Goal: Navigation & Orientation: Find specific page/section

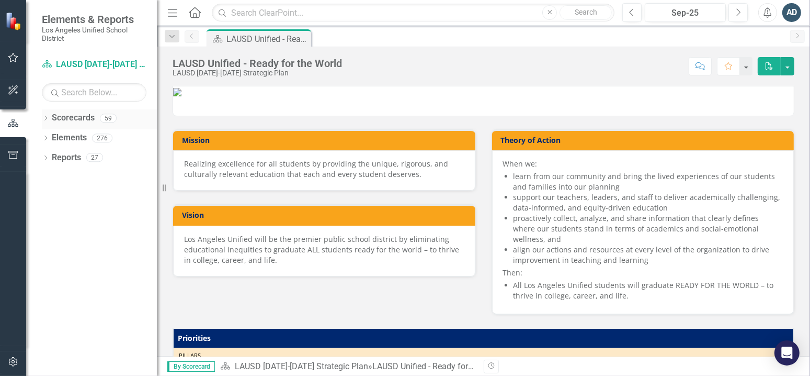
click at [52, 120] on link "Scorecards" at bounding box center [73, 118] width 43 height 12
click at [44, 117] on icon "Dropdown" at bounding box center [45, 119] width 7 height 6
click at [51, 139] on icon at bounding box center [51, 137] width 3 height 5
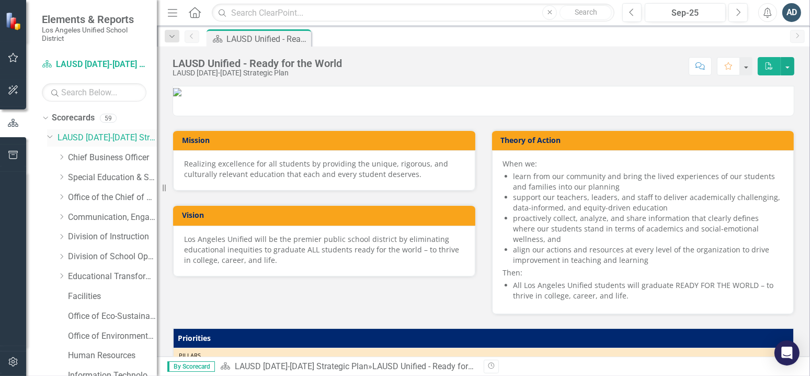
click at [86, 137] on link "LAUSD [DATE]-[DATE] Strategic Plan" at bounding box center [107, 138] width 99 height 12
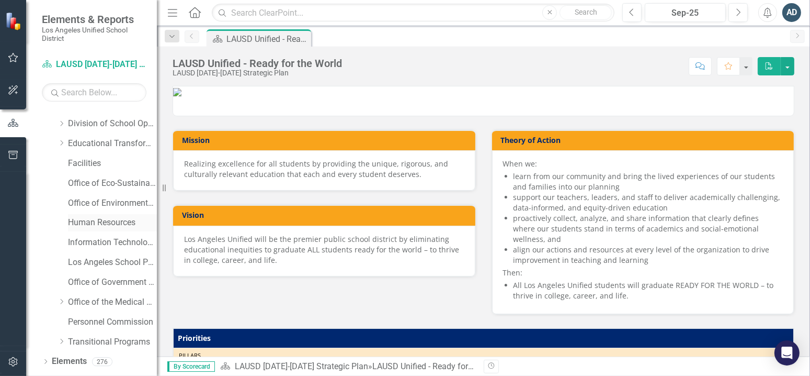
scroll to position [149, 0]
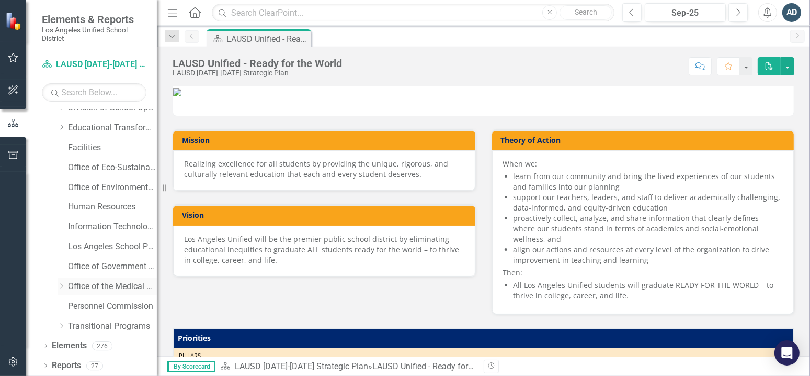
click at [69, 285] on link "Office of the Medical Director" at bounding box center [112, 286] width 89 height 12
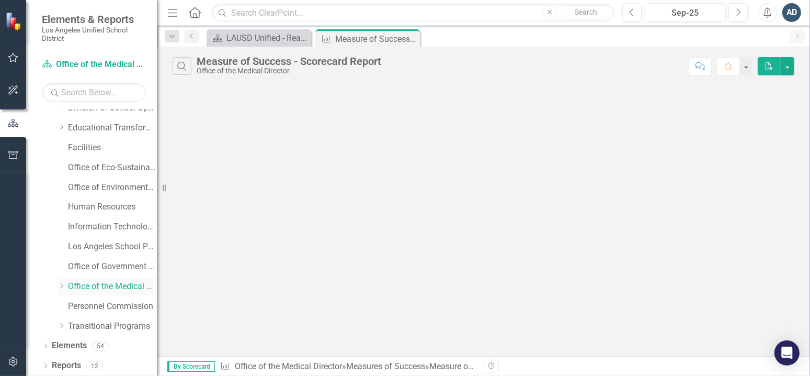
click at [61, 284] on icon "Dropdown" at bounding box center [62, 285] width 8 height 6
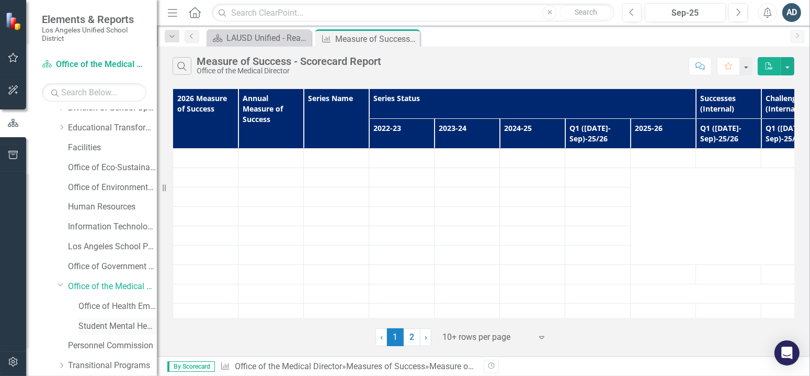
click at [103, 326] on link "Student Mental Health and Wellness Services" at bounding box center [117, 326] width 78 height 12
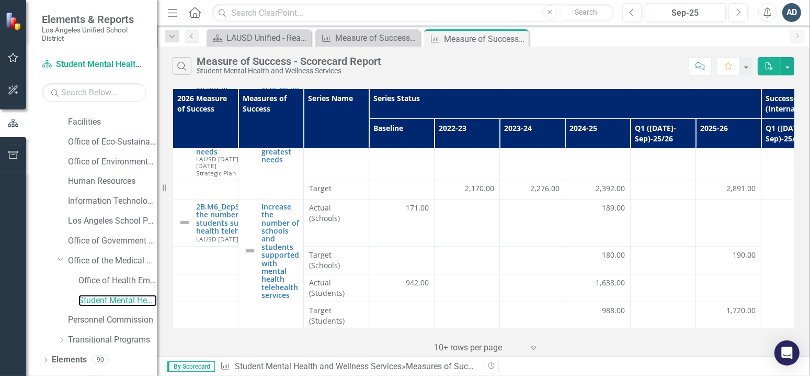
scroll to position [188, 0]
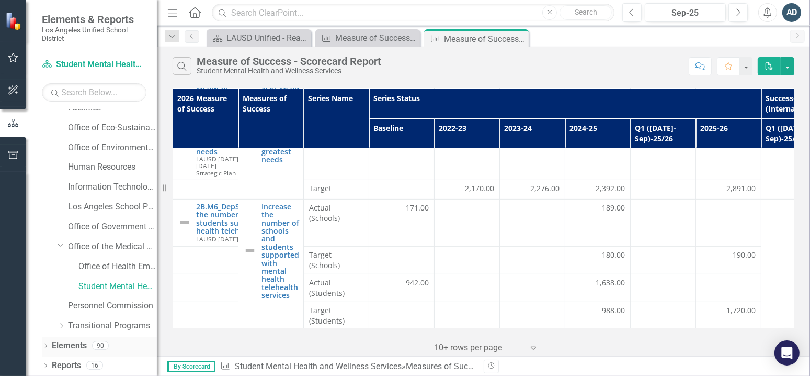
click at [63, 346] on link "Elements" at bounding box center [69, 346] width 35 height 12
click at [42, 344] on icon "Dropdown" at bounding box center [45, 347] width 7 height 6
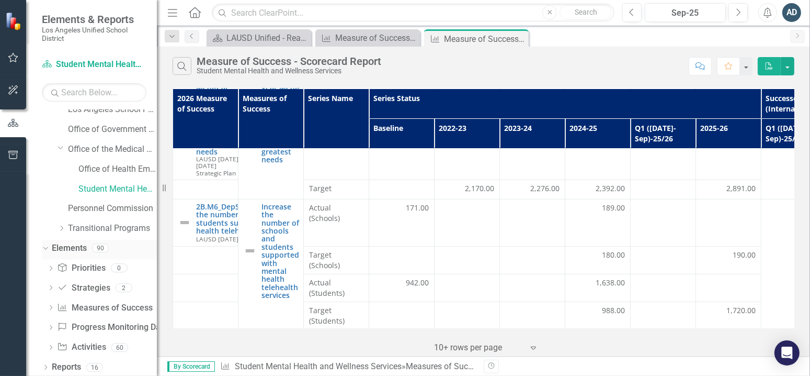
scroll to position [287, 0]
click at [85, 308] on link "Measures of Success Measures of Success" at bounding box center [104, 306] width 95 height 12
click at [50, 307] on icon at bounding box center [51, 305] width 3 height 5
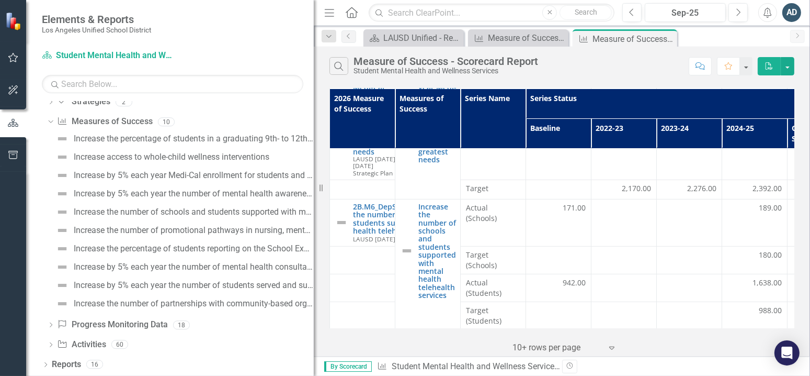
scroll to position [462, 0]
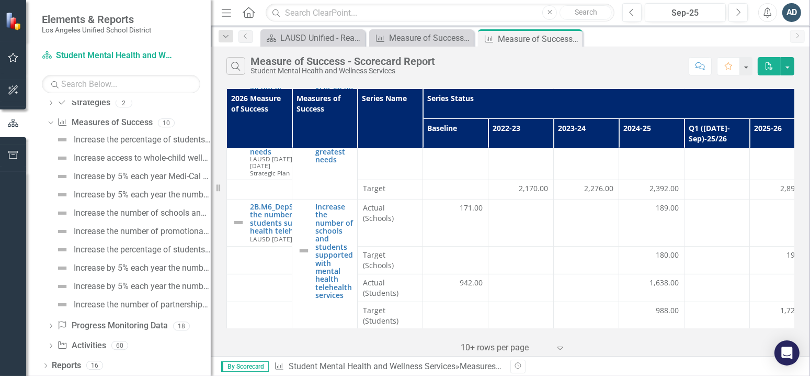
drag, startPoint x: 159, startPoint y: 272, endPoint x: 150, endPoint y: 279, distance: 11.9
click at [154, 280] on div "Elements & Reports Los Angeles Unified School District Scorecard Student Mental…" at bounding box center [105, 188] width 211 height 376
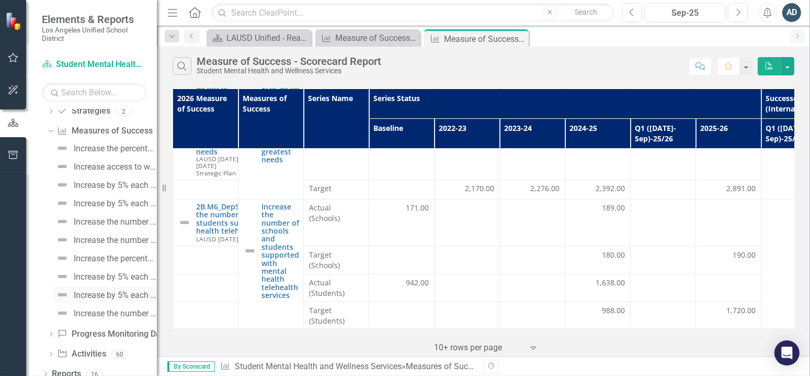
scroll to position [470, 0]
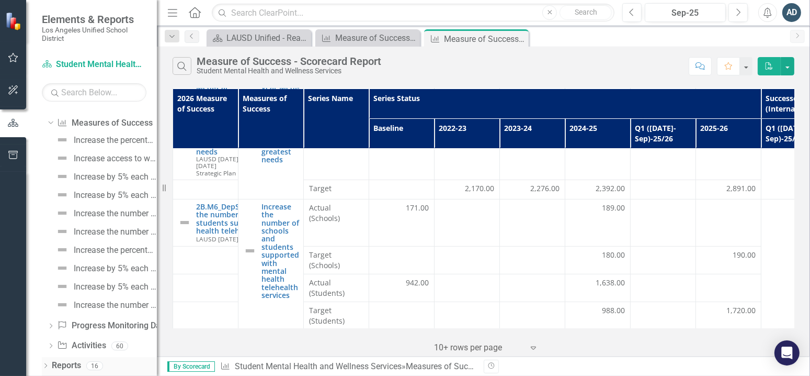
click at [43, 366] on icon "Dropdown" at bounding box center [45, 367] width 7 height 6
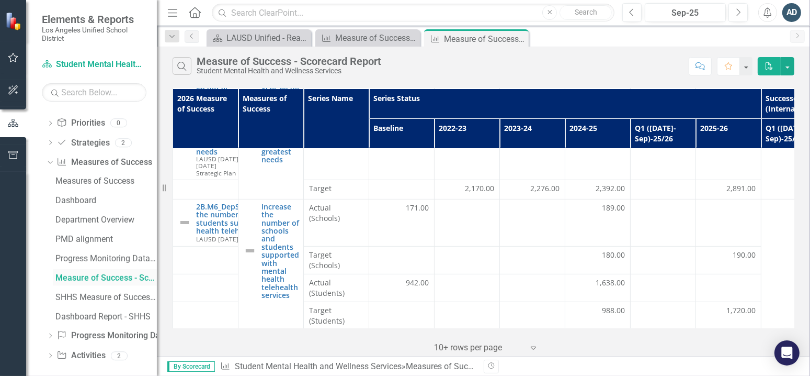
scroll to position [756, 0]
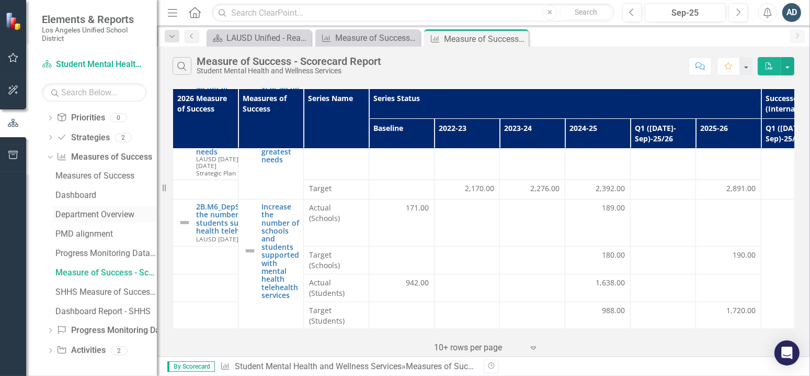
click at [84, 210] on div "Department Overview" at bounding box center [105, 214] width 101 height 9
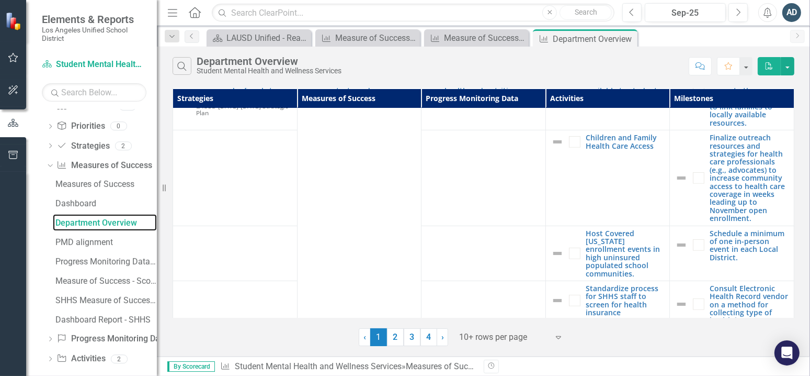
scroll to position [756, 0]
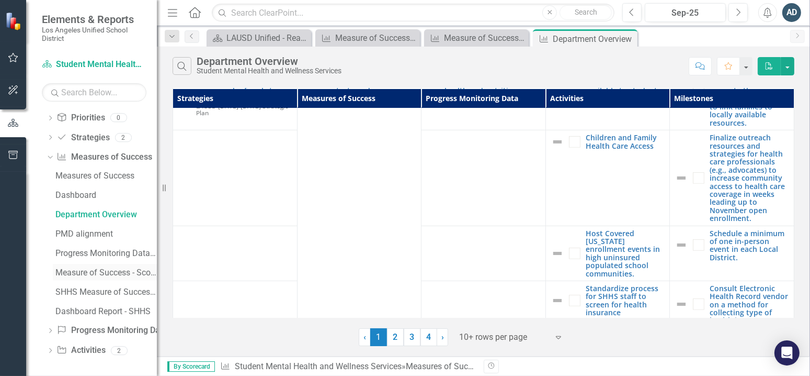
click at [103, 271] on div "Measure of Success - Scorecard Report" at bounding box center [105, 272] width 101 height 9
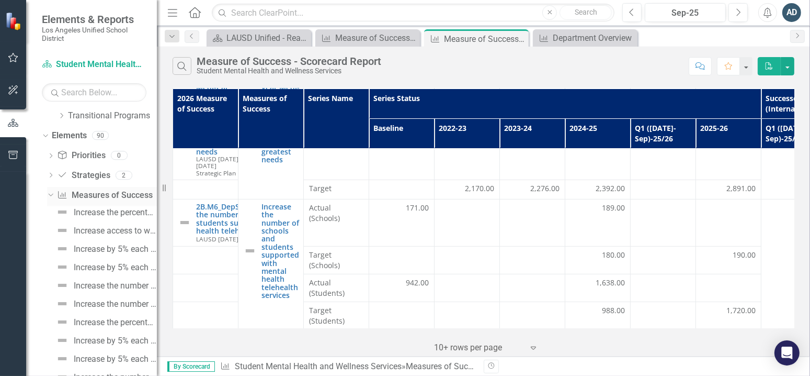
scroll to position [137, 0]
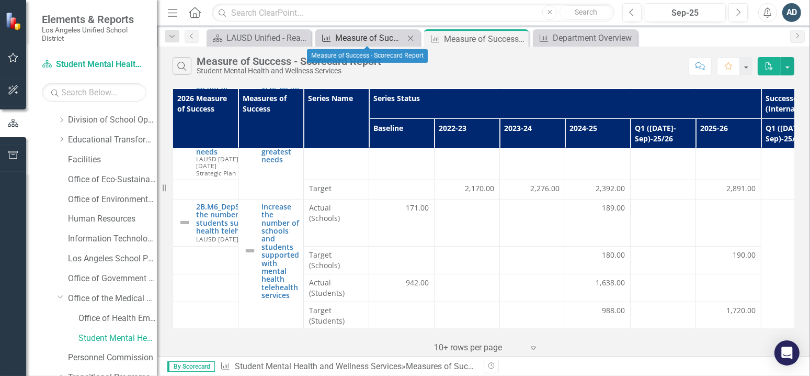
click at [342, 36] on div "Measure of Success - Scorecard Report" at bounding box center [369, 37] width 69 height 13
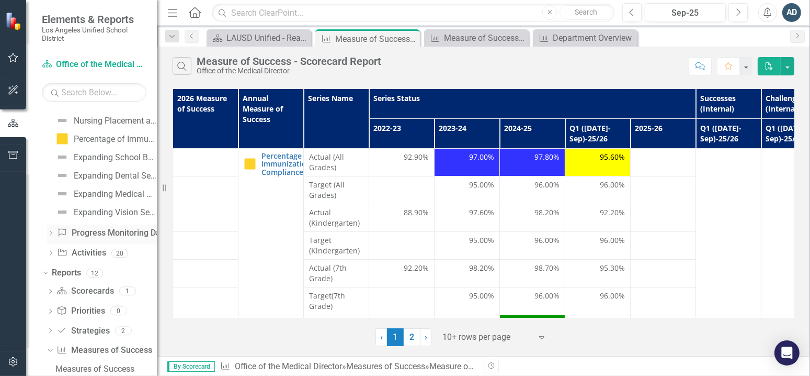
scroll to position [606, 0]
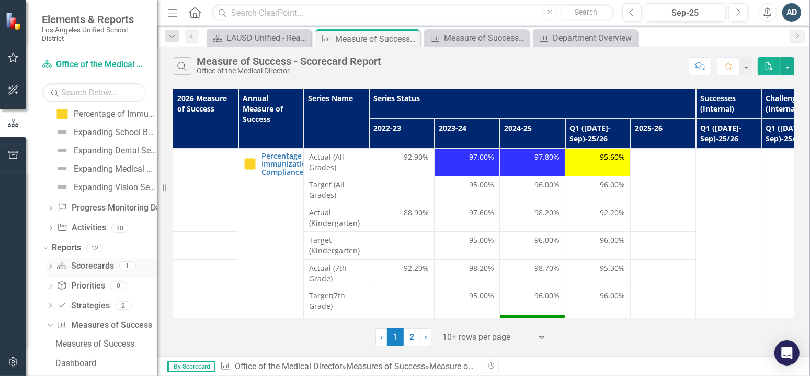
click at [52, 265] on icon "Dropdown" at bounding box center [50, 267] width 7 height 6
click at [80, 282] on div "Department Overview" at bounding box center [105, 283] width 101 height 9
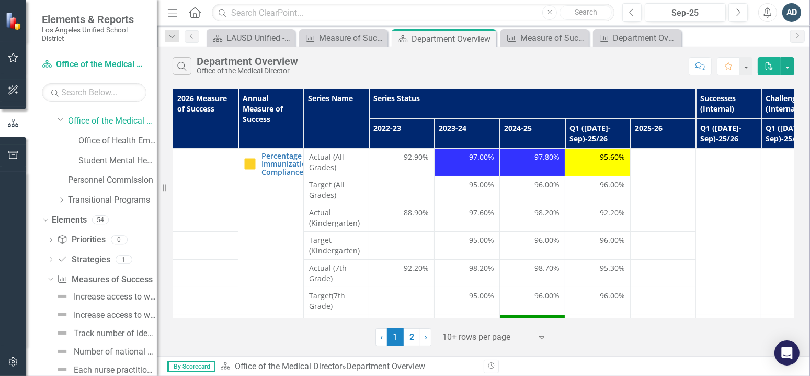
scroll to position [313, 0]
click at [72, 63] on link "Scorecard Office of the Medical Director" at bounding box center [94, 65] width 105 height 12
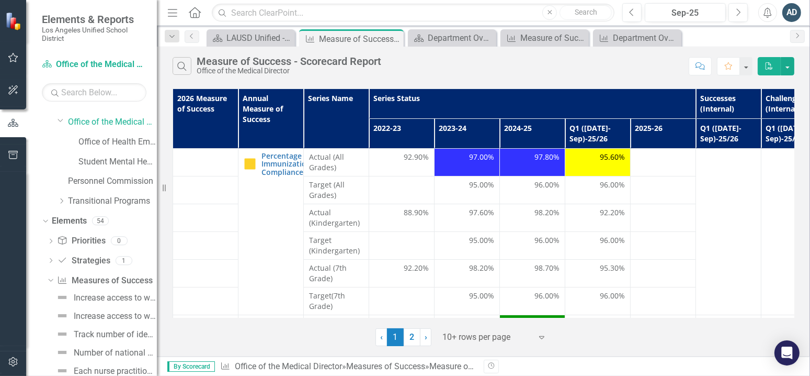
click at [75, 24] on span "Elements & Reports" at bounding box center [94, 19] width 105 height 13
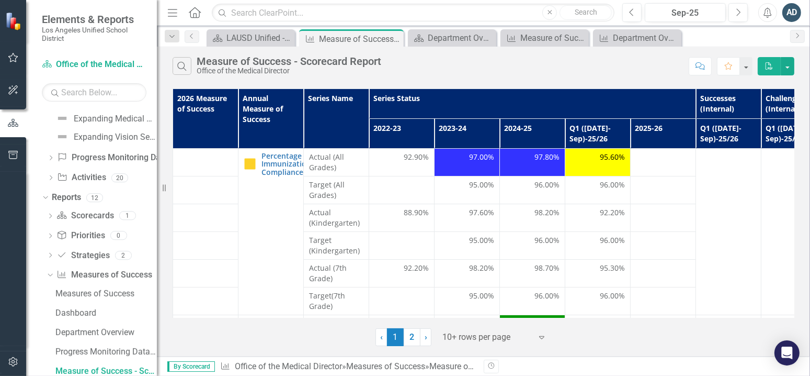
scroll to position [659, 0]
click at [630, 12] on icon "button" at bounding box center [632, 11] width 4 height 7
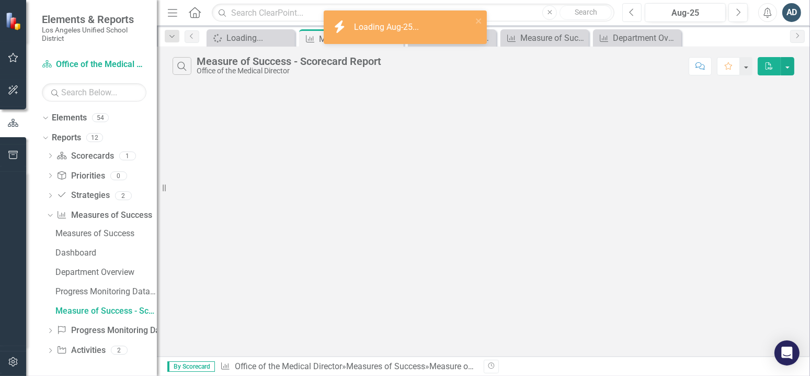
click at [630, 12] on icon "button" at bounding box center [632, 11] width 4 height 7
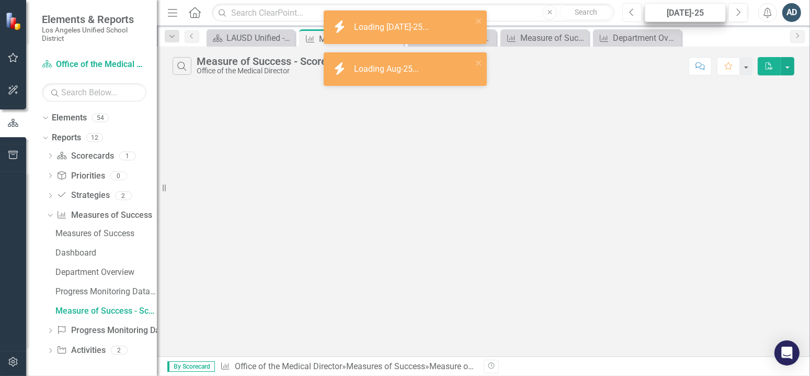
scroll to position [515, 0]
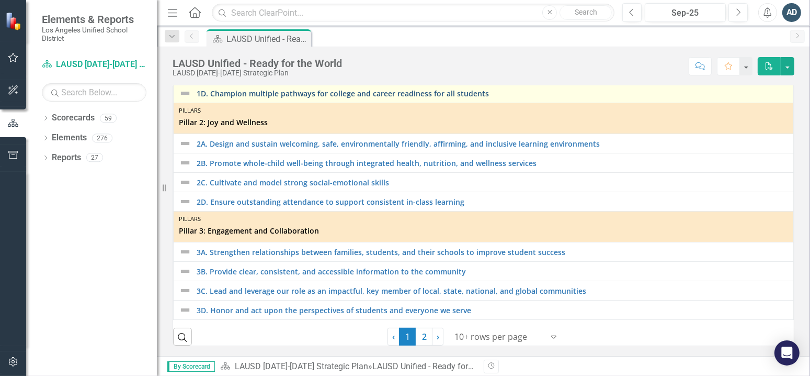
scroll to position [70, 0]
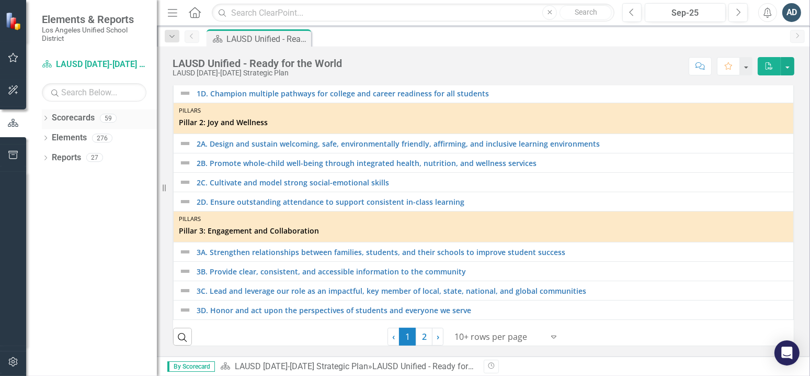
click at [49, 118] on div "Dropdown Scorecards 59" at bounding box center [99, 119] width 115 height 20
click at [44, 118] on icon "Dropdown" at bounding box center [45, 119] width 7 height 6
click at [63, 139] on link "LAUSD [DATE]-[DATE] Strategic Plan" at bounding box center [107, 138] width 99 height 12
click at [53, 138] on icon "Dropdown" at bounding box center [51, 137] width 8 height 6
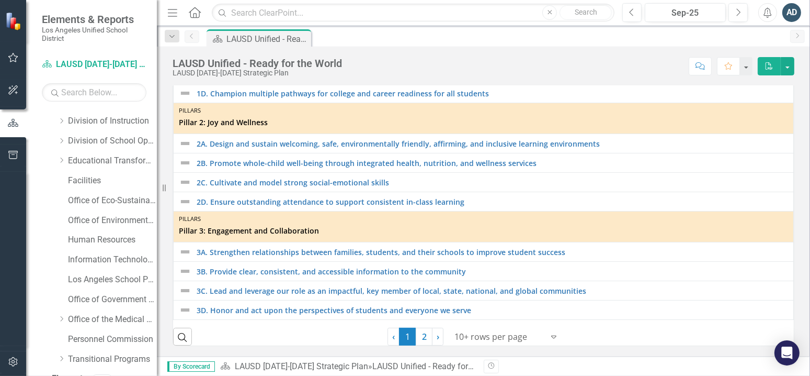
scroll to position [149, 0]
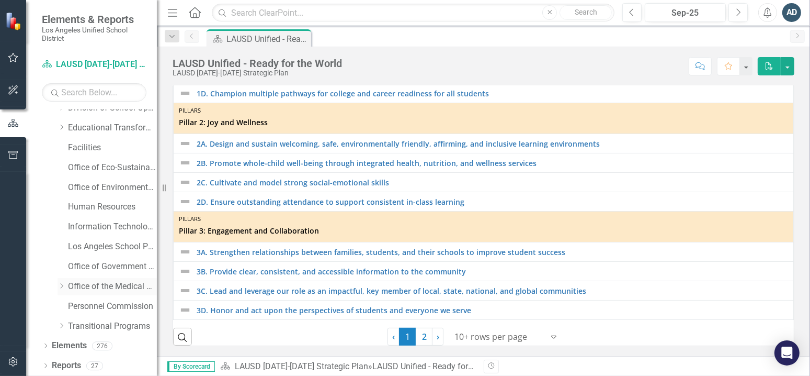
click at [113, 282] on link "Office of the Medical Director" at bounding box center [112, 286] width 89 height 12
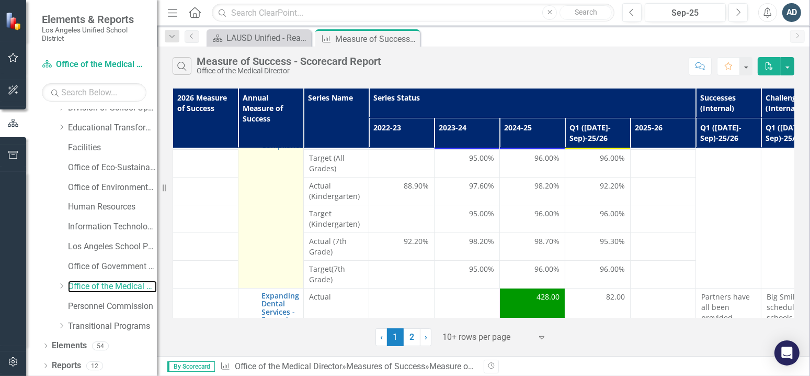
scroll to position [52, 0]
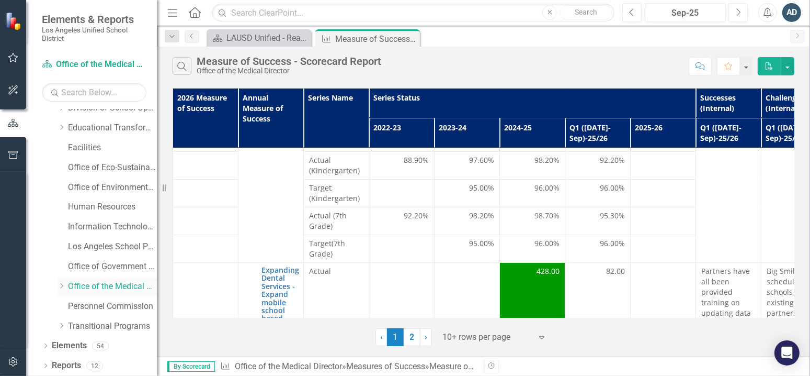
click at [63, 284] on icon "Dropdown" at bounding box center [62, 285] width 8 height 6
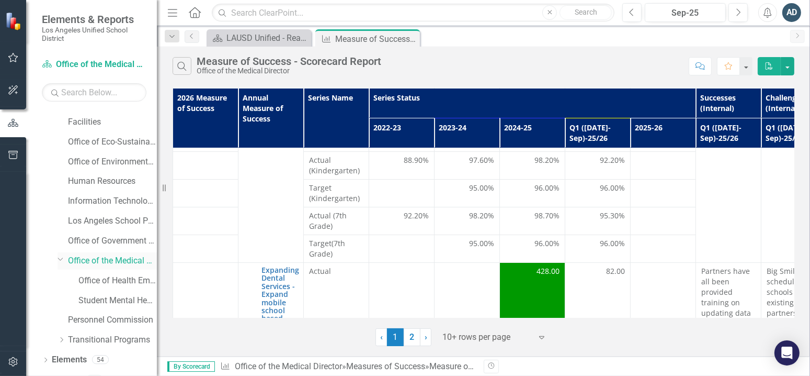
scroll to position [188, 0]
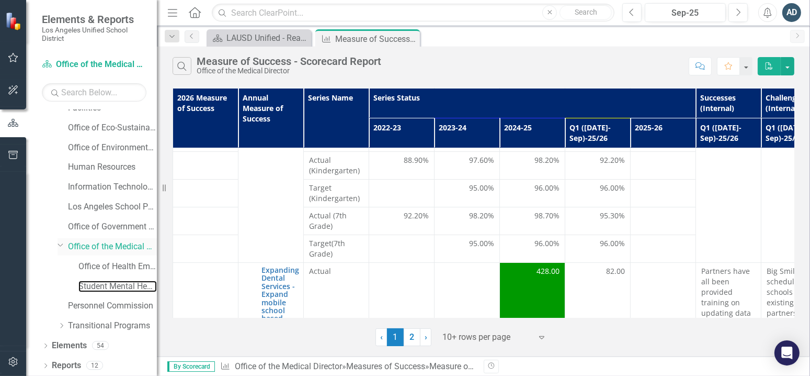
click at [95, 283] on link "Student Mental Health and Wellness Services" at bounding box center [117, 286] width 78 height 12
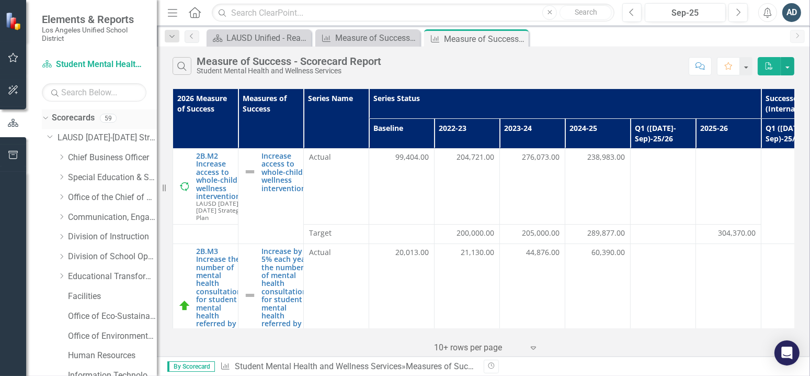
click at [45, 111] on div "Dropdown Scorecards 59" at bounding box center [99, 119] width 115 height 20
click at [47, 130] on div "Dropdown LAUSD 2022-2026 Strategic Plan" at bounding box center [102, 137] width 110 height 17
click at [48, 135] on icon "Dropdown" at bounding box center [50, 136] width 6 height 8
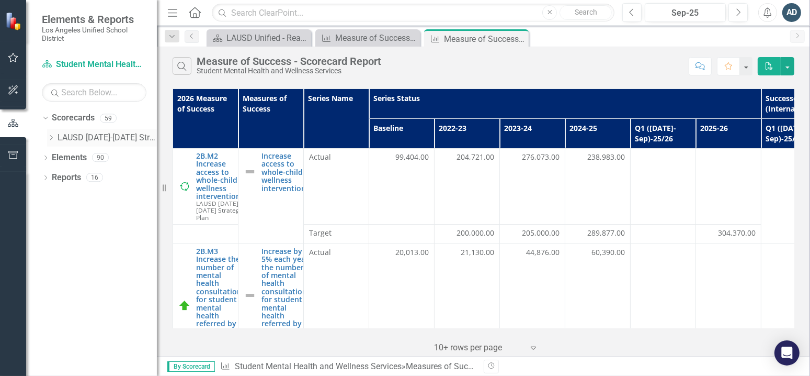
click at [48, 135] on icon "Dropdown" at bounding box center [51, 137] width 8 height 6
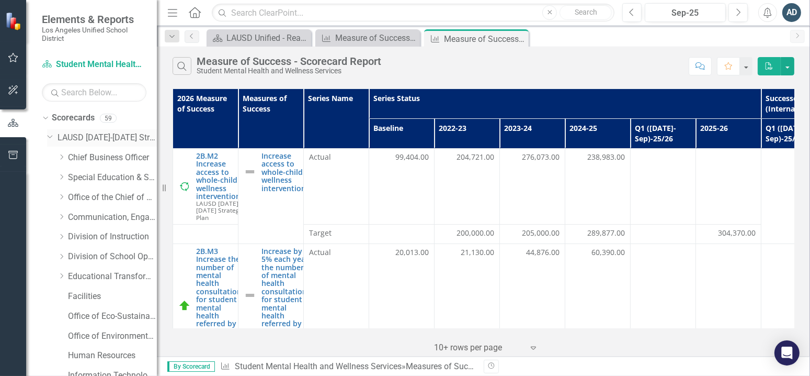
click at [48, 135] on icon "Dropdown" at bounding box center [50, 136] width 6 height 8
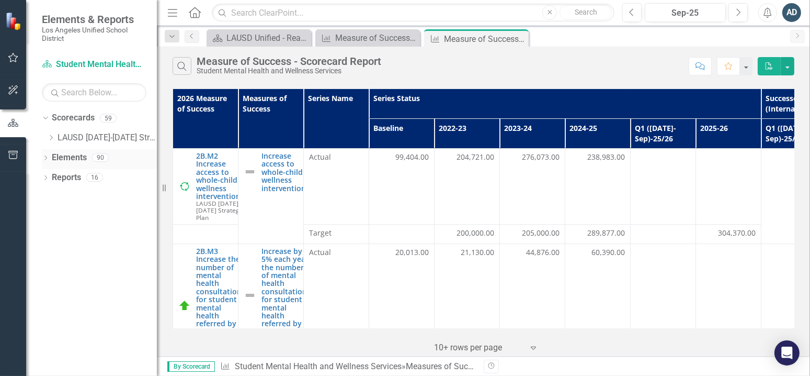
click at [48, 158] on icon "Dropdown" at bounding box center [45, 159] width 7 height 6
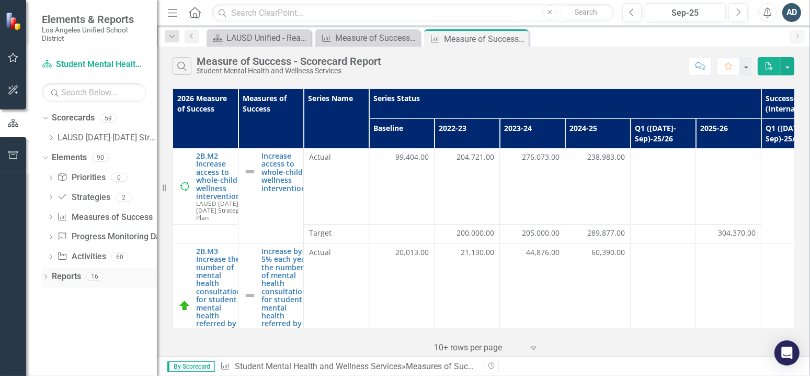
click at [48, 278] on icon "Dropdown" at bounding box center [45, 278] width 7 height 6
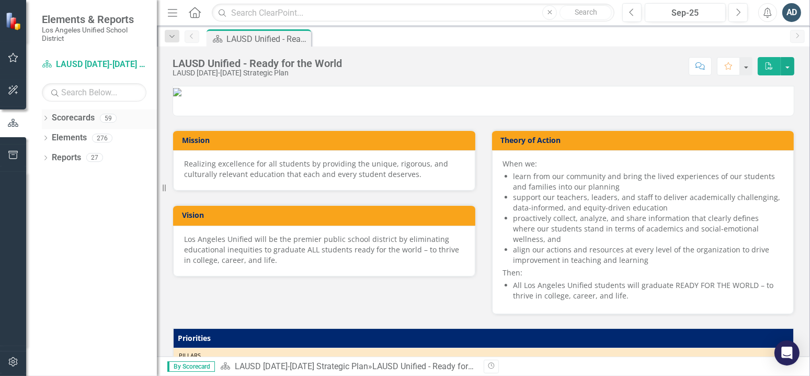
click at [44, 120] on icon "Dropdown" at bounding box center [45, 119] width 7 height 6
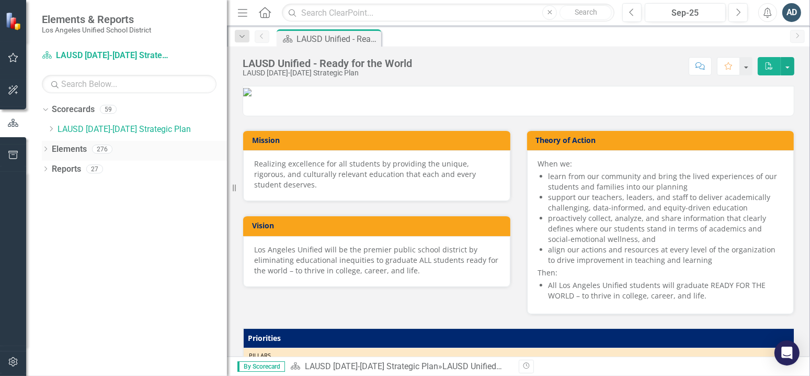
drag, startPoint x: 159, startPoint y: 138, endPoint x: 210, endPoint y: 143, distance: 51.6
click at [227, 144] on div "Resize" at bounding box center [231, 188] width 8 height 376
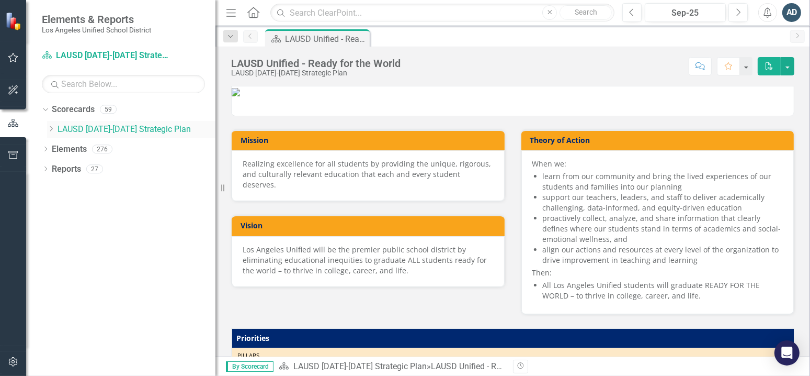
click at [50, 131] on icon "Dropdown" at bounding box center [51, 129] width 8 height 6
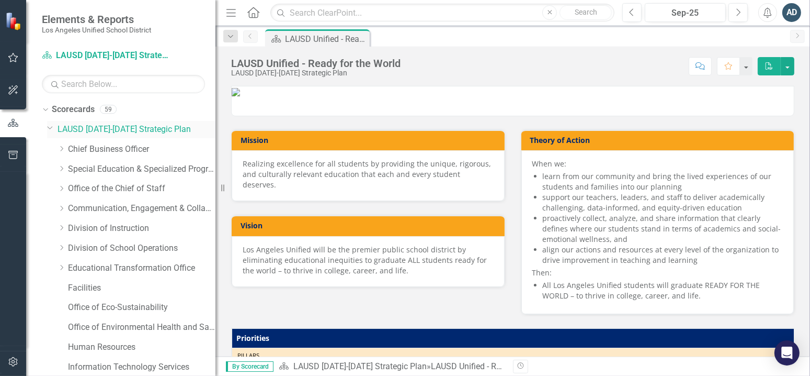
click at [51, 129] on icon "Dropdown" at bounding box center [50, 127] width 6 height 8
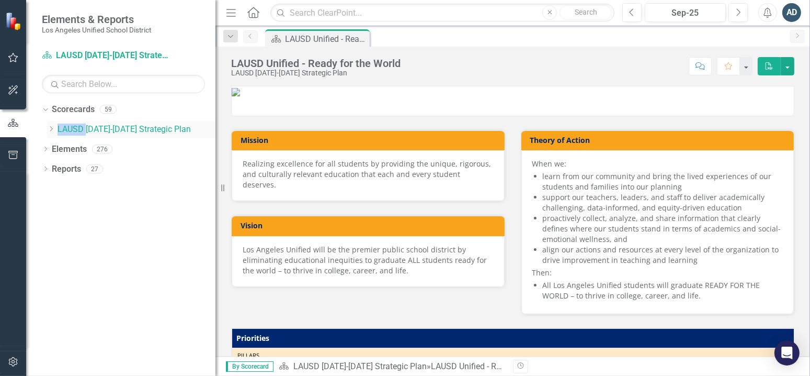
click at [51, 129] on icon "Dropdown" at bounding box center [51, 129] width 8 height 6
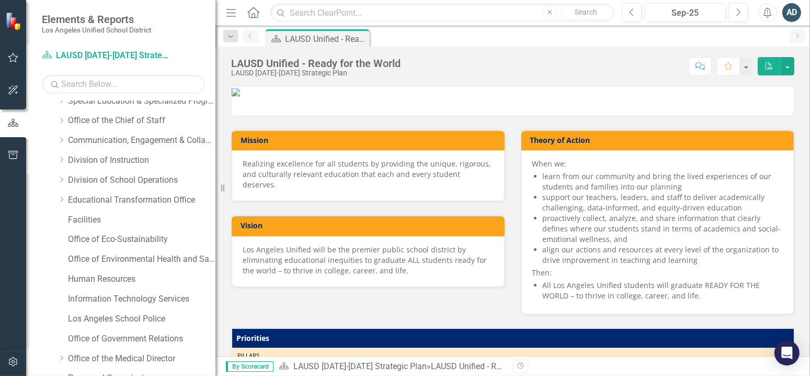
scroll to position [140, 0]
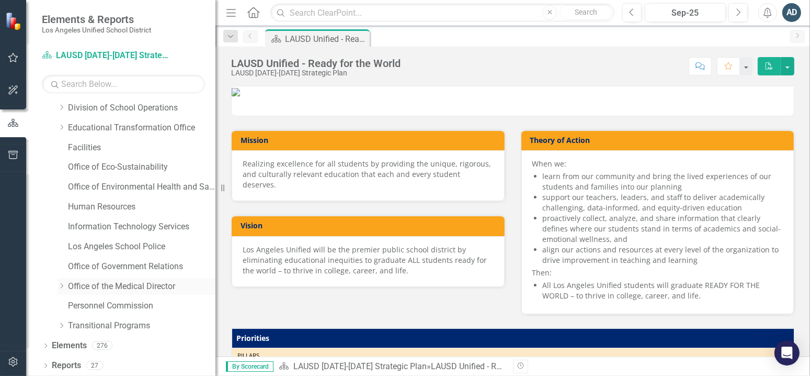
click at [128, 285] on link "Office of the Medical Director" at bounding box center [142, 286] width 148 height 12
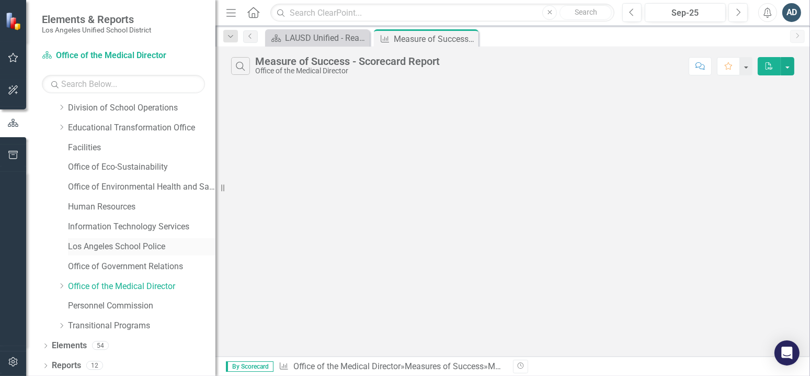
click at [137, 250] on link "Los Angeles School Police" at bounding box center [142, 247] width 148 height 12
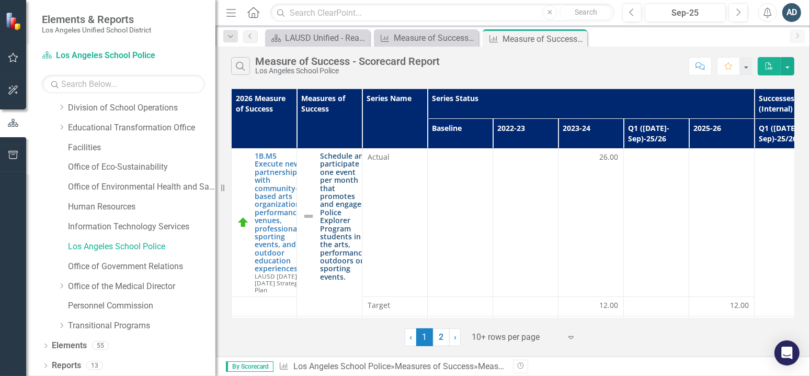
click at [340, 179] on link "Schedule and participate in one event per month that promotes and engages Polic…" at bounding box center [344, 216] width 48 height 129
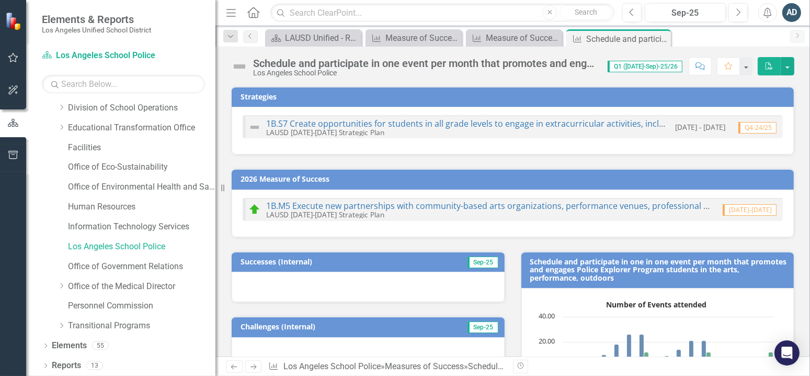
click at [83, 21] on span "Elements & Reports" at bounding box center [96, 19] width 109 height 13
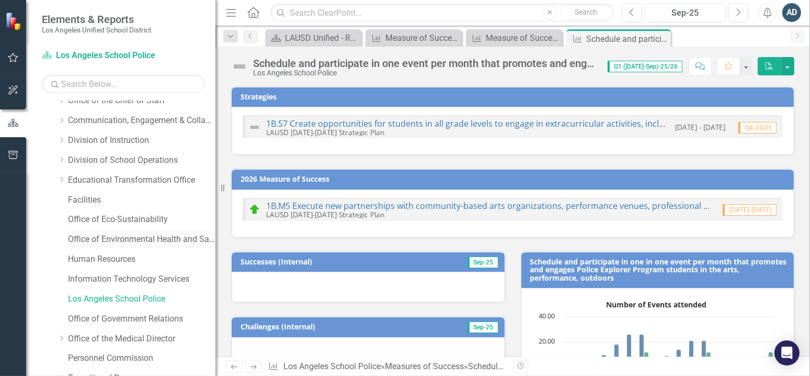
scroll to position [140, 0]
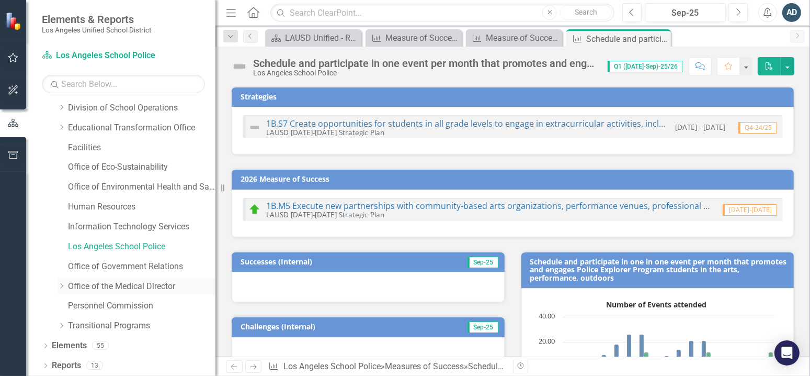
click at [119, 287] on link "Office of the Medical Director" at bounding box center [142, 286] width 148 height 12
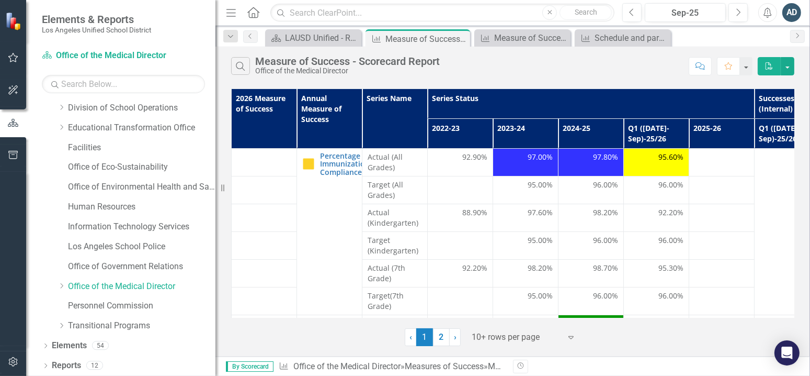
click at [257, 370] on span "By Scorecard" at bounding box center [250, 366] width 48 height 10
click at [258, 366] on span "By Scorecard" at bounding box center [250, 366] width 48 height 10
click at [343, 364] on link "Office of the Medical Director" at bounding box center [346, 366] width 107 height 10
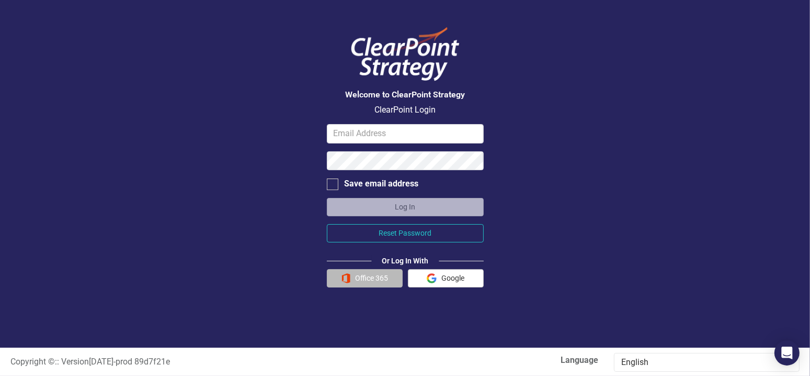
click at [364, 279] on button "Office 365" at bounding box center [365, 278] width 76 height 18
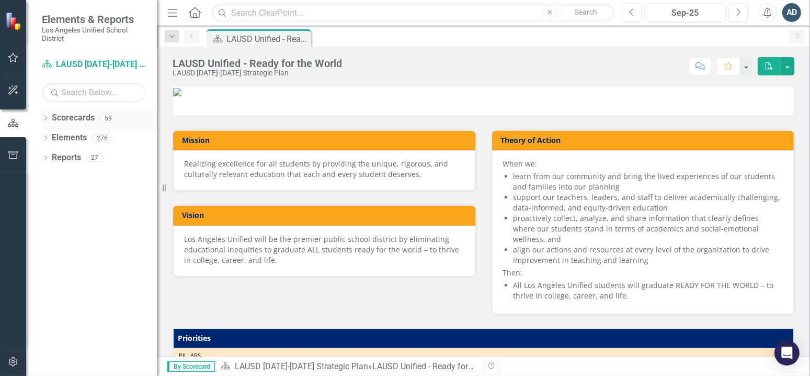
click at [43, 119] on icon "Dropdown" at bounding box center [45, 119] width 7 height 6
click at [49, 136] on icon "Dropdown" at bounding box center [51, 137] width 8 height 6
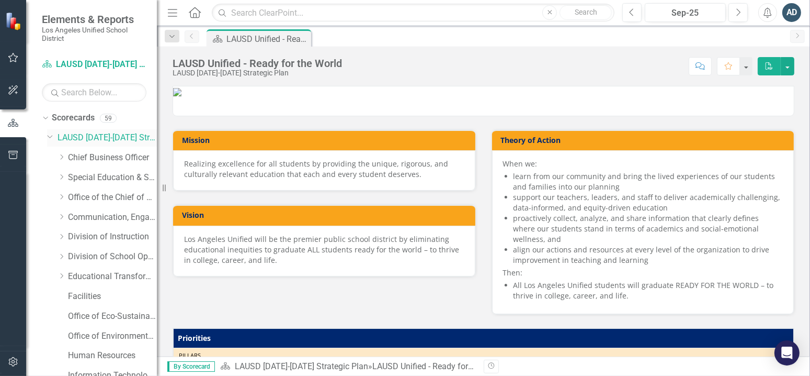
click at [49, 136] on icon at bounding box center [50, 136] width 5 height 3
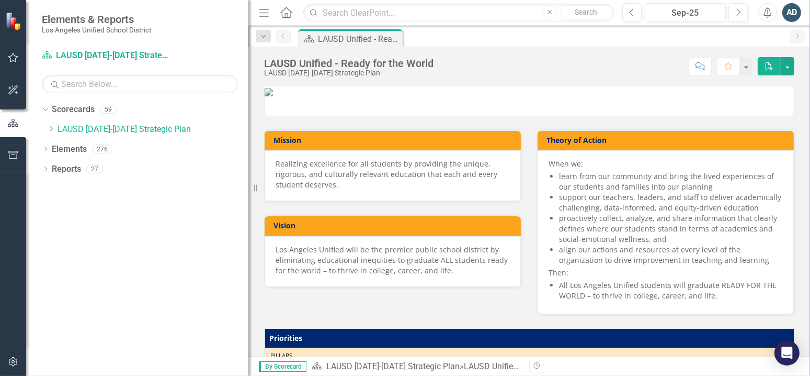
drag, startPoint x: 157, startPoint y: 128, endPoint x: 247, endPoint y: 127, distance: 90.5
click at [248, 127] on div "Resize" at bounding box center [252, 188] width 8 height 376
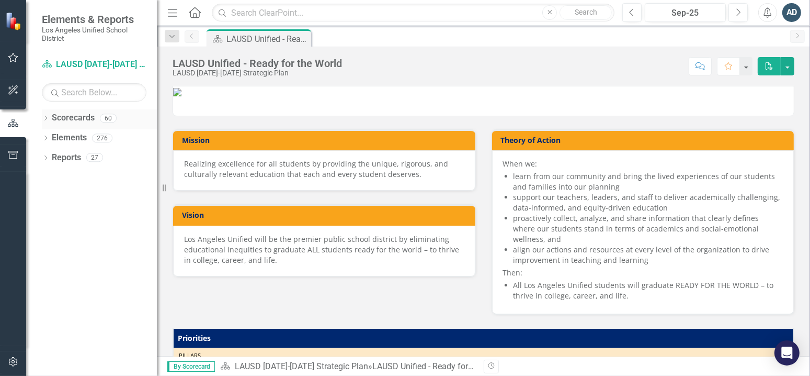
click at [48, 119] on icon "Dropdown" at bounding box center [45, 119] width 7 height 6
click at [79, 156] on link "New Products & Initiatives 2025-26" at bounding box center [107, 158] width 99 height 12
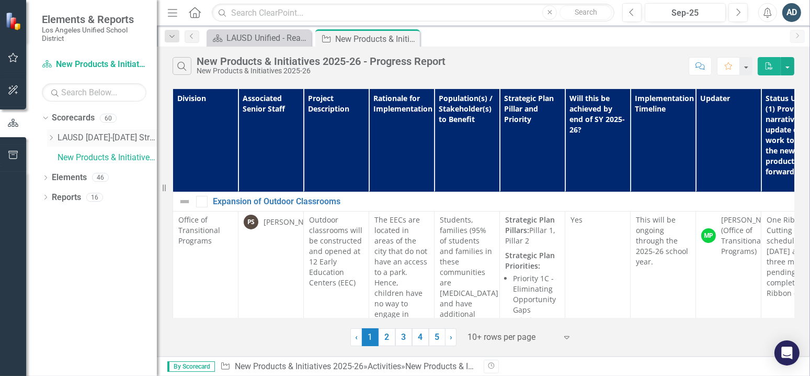
click at [53, 137] on icon "Dropdown" at bounding box center [51, 137] width 8 height 6
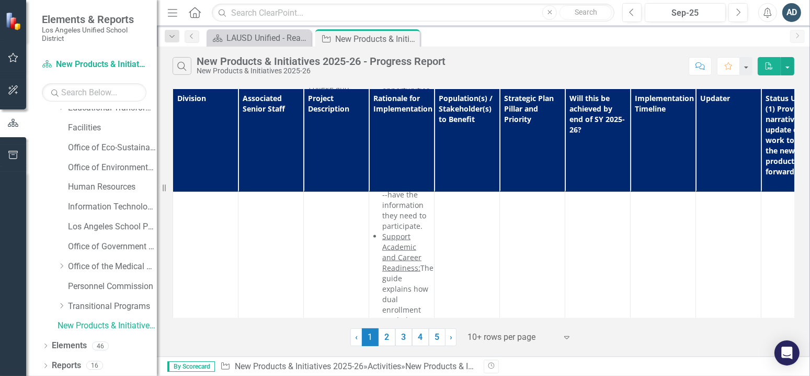
scroll to position [1622, 0]
click at [403, 338] on link "3" at bounding box center [403, 337] width 17 height 18
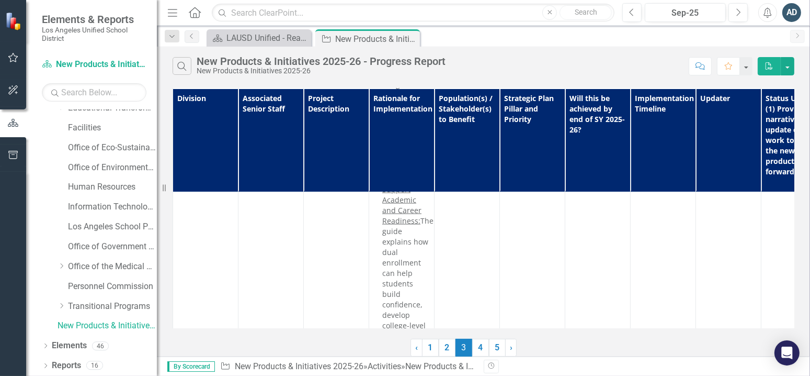
scroll to position [0, 0]
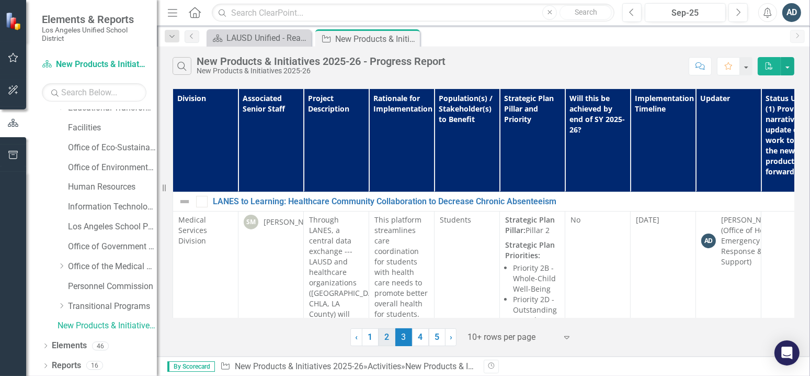
click at [385, 333] on link "2" at bounding box center [387, 337] width 17 height 18
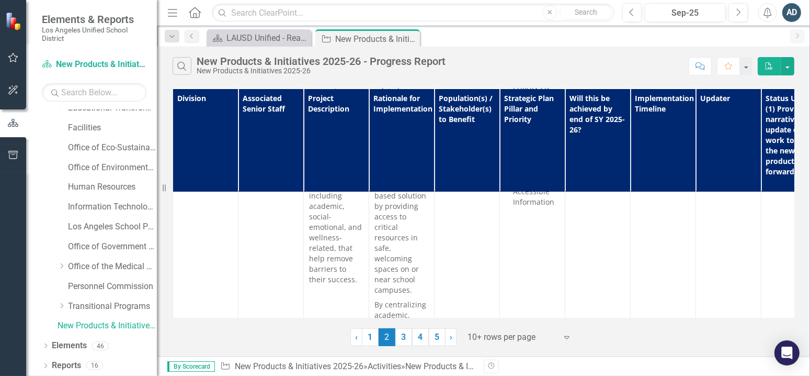
scroll to position [4834, 0]
click at [404, 333] on link "3" at bounding box center [403, 337] width 17 height 18
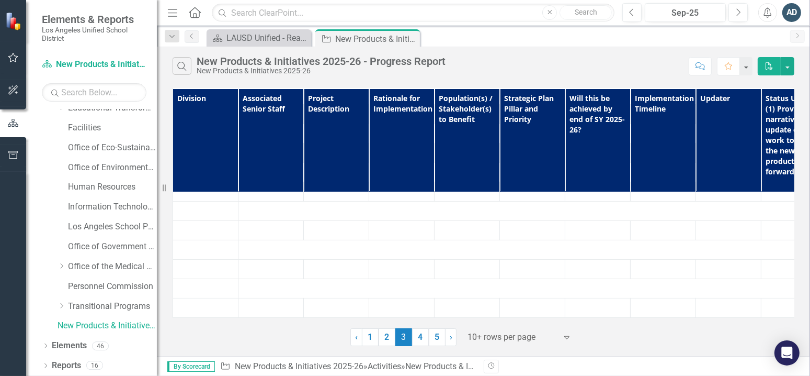
scroll to position [0, 0]
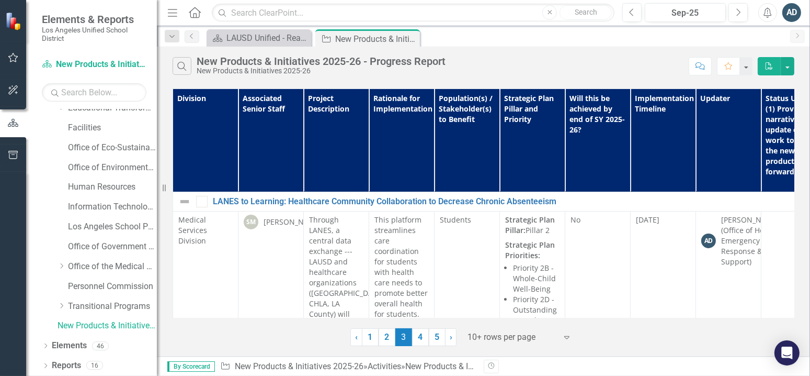
click at [243, 246] on td "SM [PERSON_NAME]" at bounding box center [271, 371] width 65 height 321
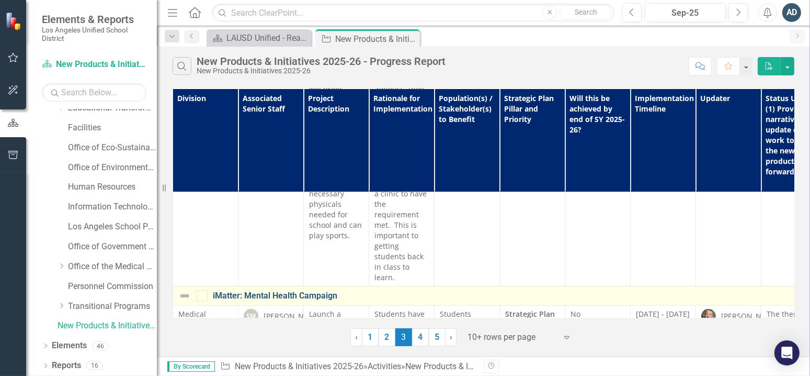
scroll to position [523, 0]
click at [299, 291] on link "iMatter: Mental Health Campaign" at bounding box center [615, 295] width 805 height 9
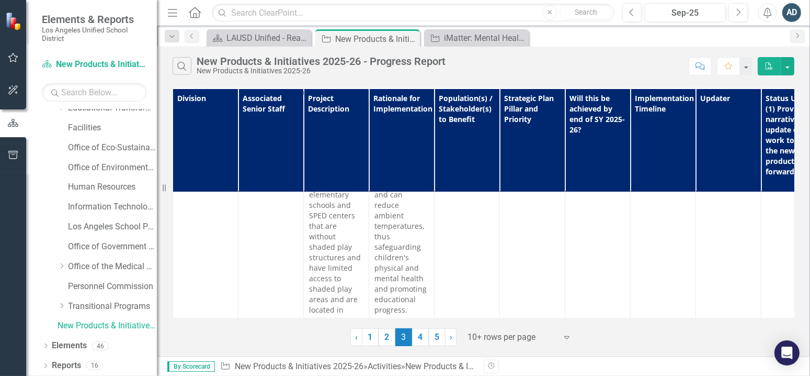
scroll to position [1674, 0]
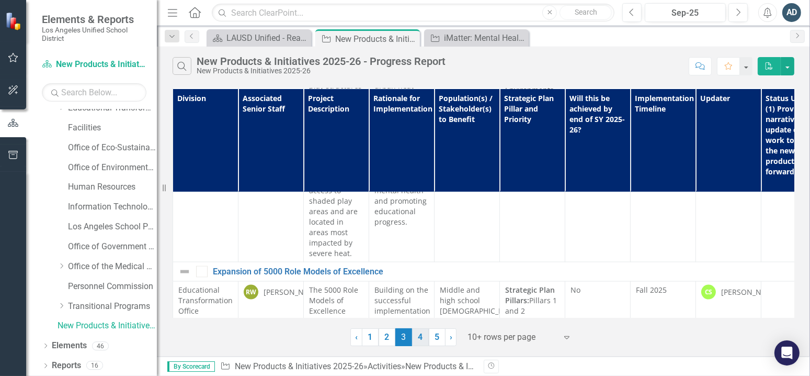
click at [419, 342] on link "4" at bounding box center [420, 337] width 17 height 18
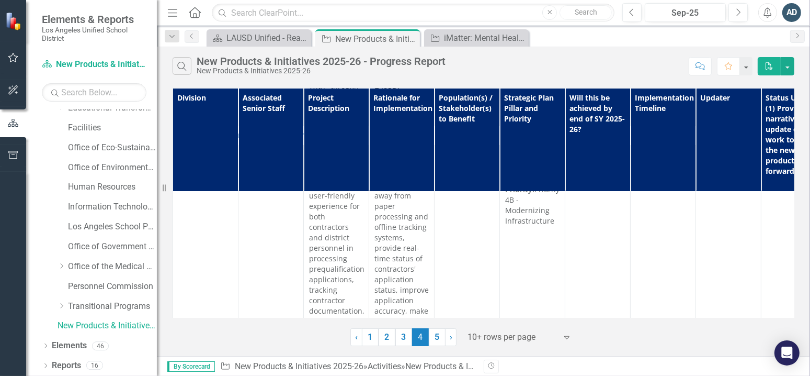
scroll to position [4061, 0]
click at [444, 339] on link "5" at bounding box center [437, 337] width 17 height 18
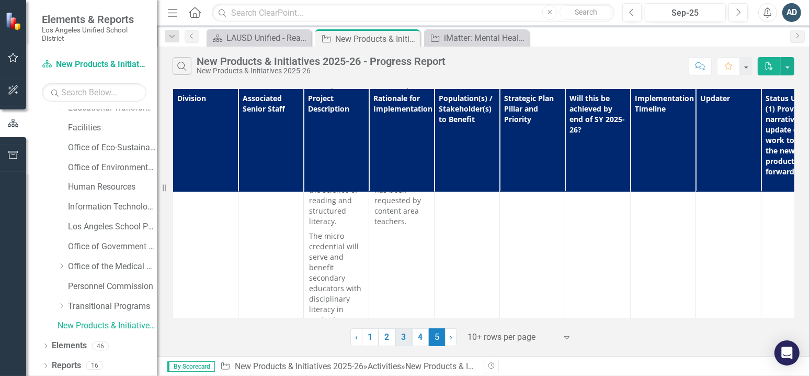
scroll to position [1203, 0]
click at [399, 336] on link "3" at bounding box center [403, 337] width 17 height 18
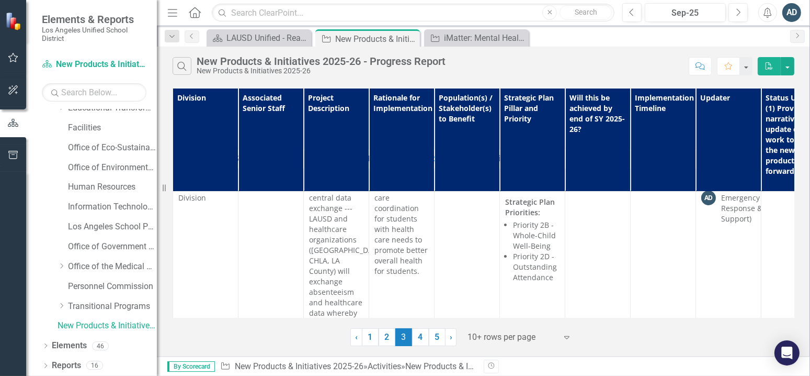
scroll to position [209, 0]
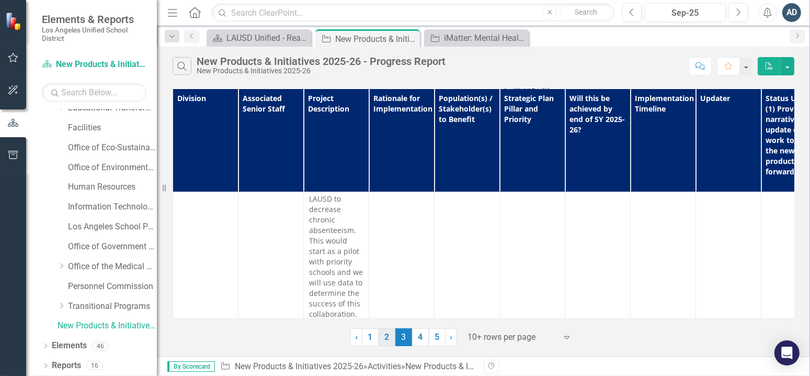
click at [386, 335] on link "2" at bounding box center [387, 337] width 17 height 18
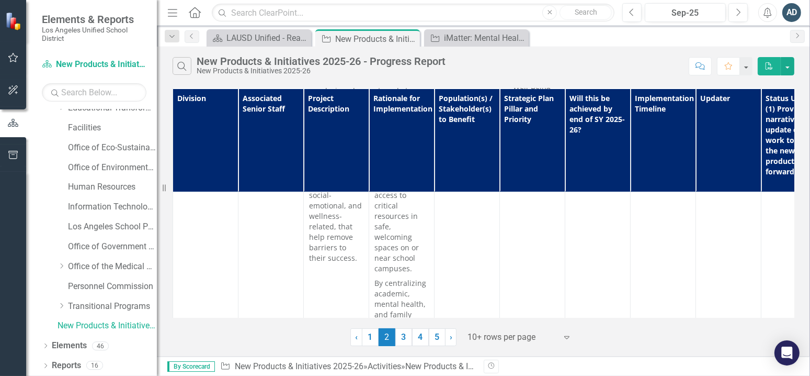
scroll to position [4834, 0]
click at [399, 331] on link "3" at bounding box center [403, 337] width 17 height 18
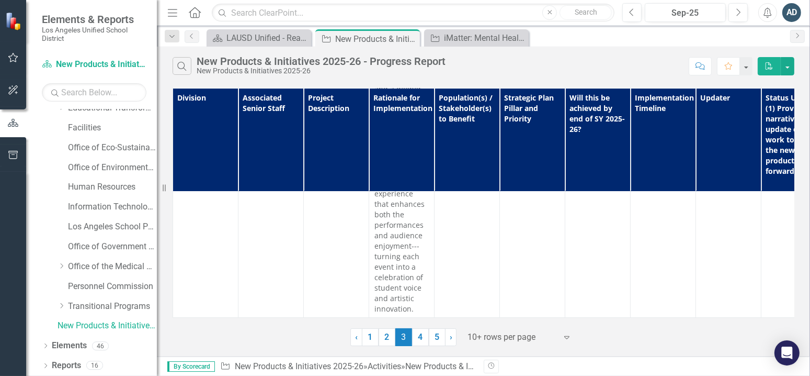
scroll to position [0, 0]
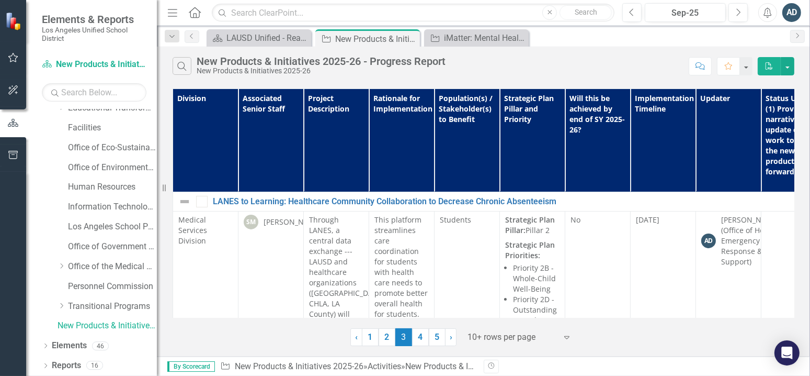
click at [281, 290] on td "SM [PERSON_NAME]" at bounding box center [271, 371] width 65 height 321
drag, startPoint x: 280, startPoint y: 290, endPoint x: 269, endPoint y: 290, distance: 10.5
click at [269, 290] on td "SM [PERSON_NAME]" at bounding box center [271, 371] width 65 height 321
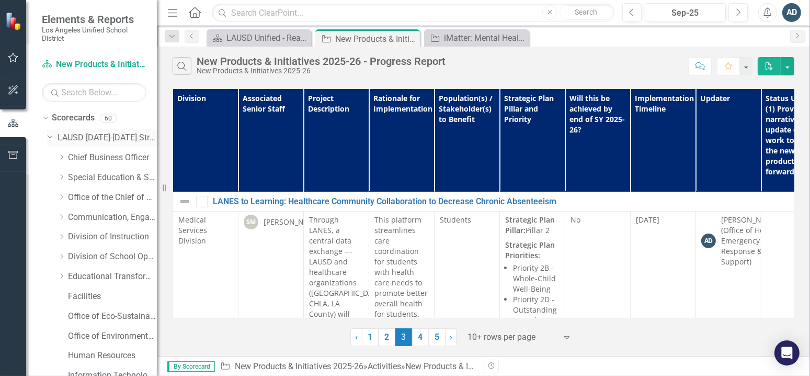
click at [55, 139] on div "Dropdown" at bounding box center [52, 137] width 10 height 5
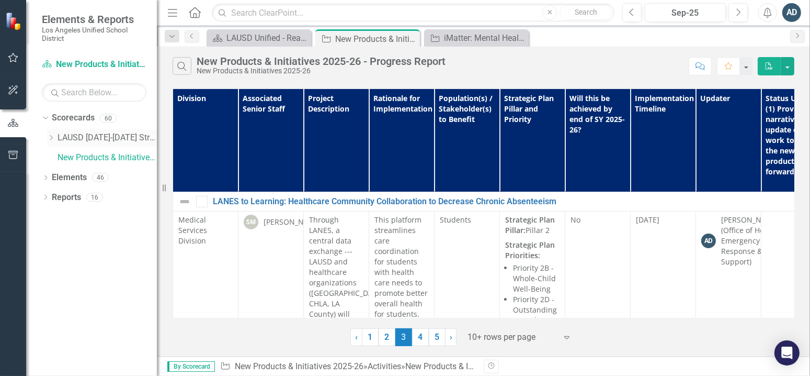
click at [56, 139] on div "Dropdown" at bounding box center [52, 137] width 10 height 9
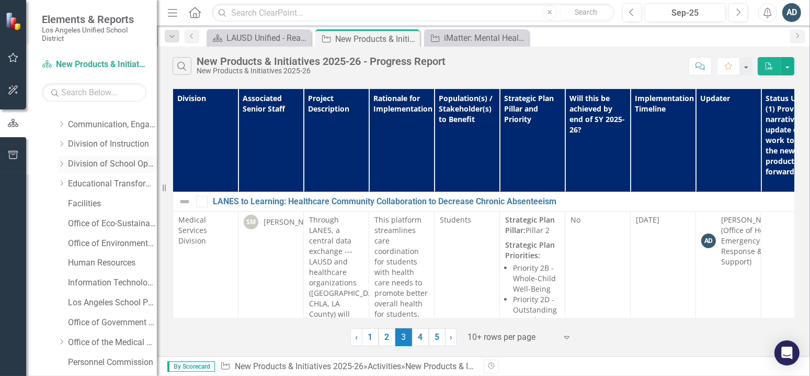
scroll to position [168, 0]
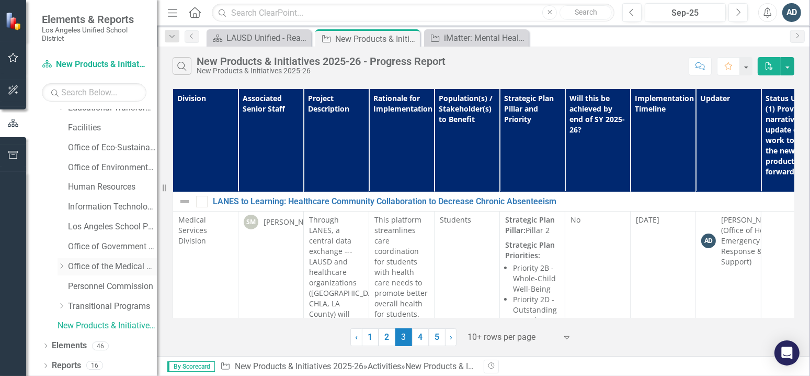
click at [116, 266] on link "Office of the Medical Director" at bounding box center [112, 267] width 89 height 12
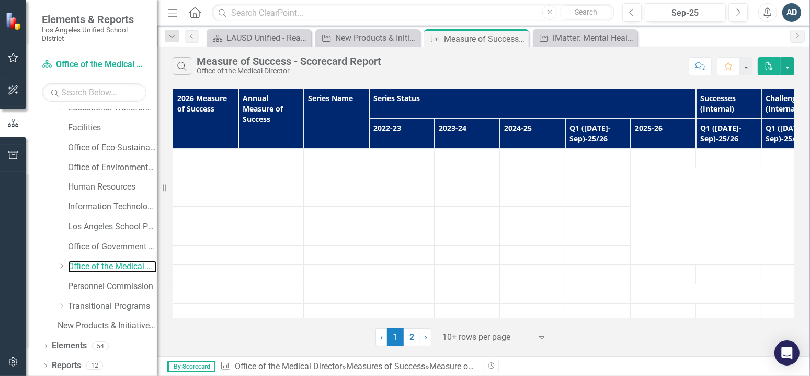
scroll to position [31, 0]
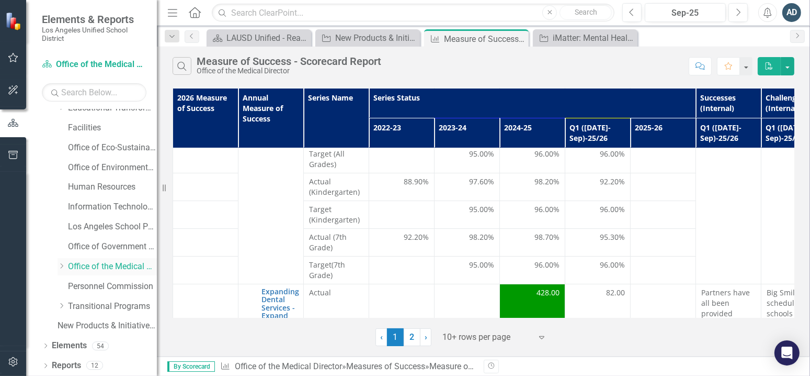
click at [60, 265] on icon "Dropdown" at bounding box center [62, 266] width 8 height 6
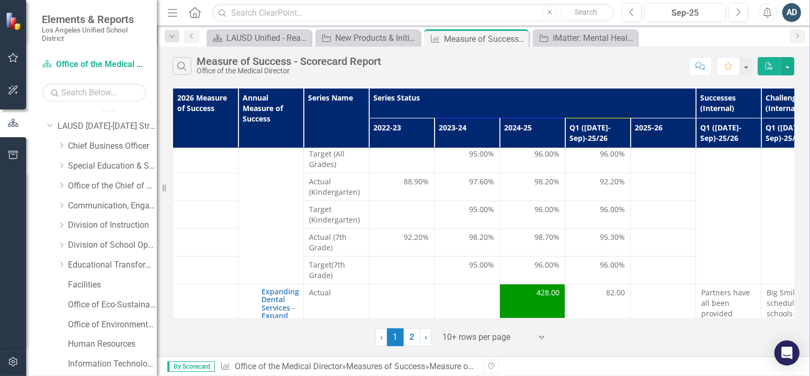
scroll to position [0, 0]
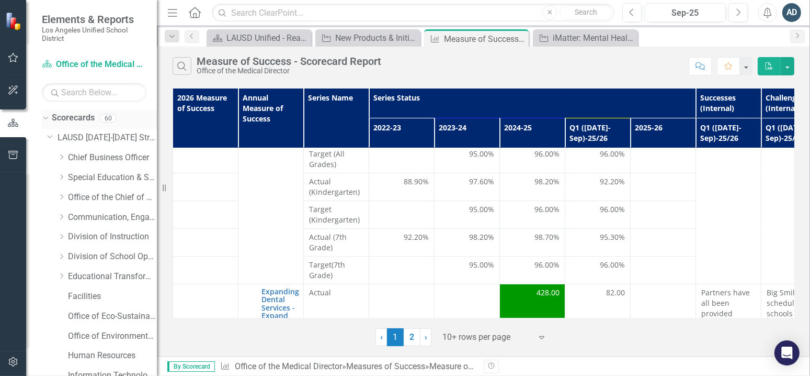
click at [46, 119] on icon "Dropdown" at bounding box center [44, 117] width 6 height 7
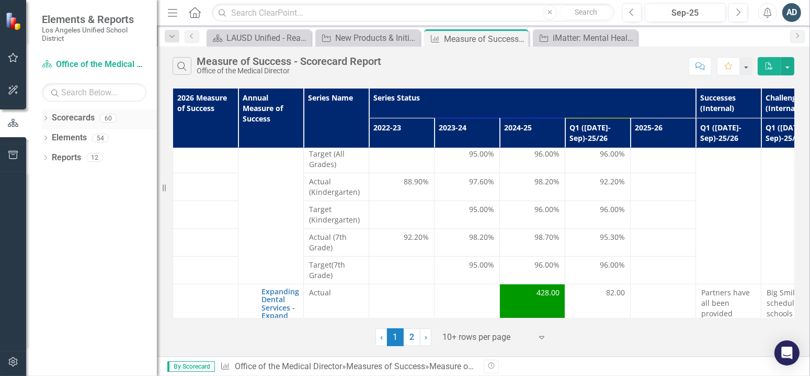
click at [45, 120] on icon at bounding box center [45, 118] width 3 height 5
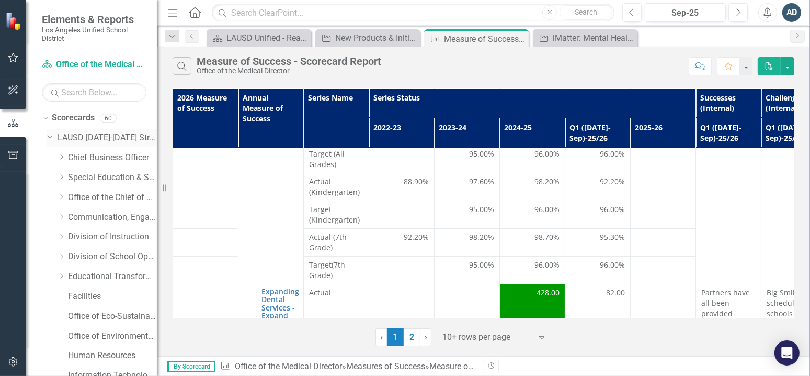
click at [70, 137] on link "LAUSD [DATE]-[DATE] Strategic Plan" at bounding box center [107, 138] width 99 height 12
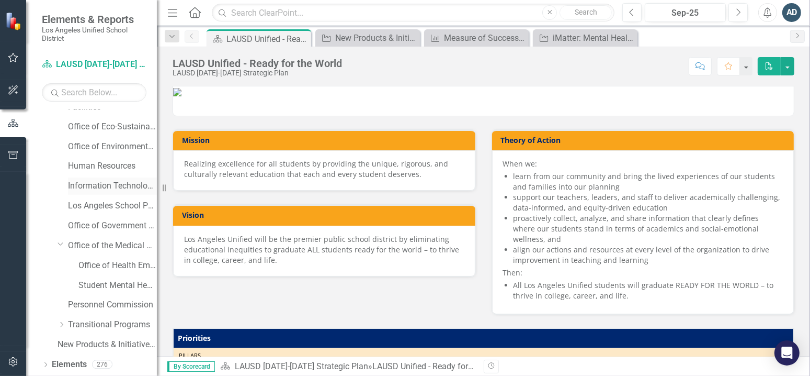
scroll to position [208, 0]
click at [118, 247] on link "Office of Health Emergency Response and Support" at bounding box center [117, 247] width 78 height 12
